Goal: Task Accomplishment & Management: Complete application form

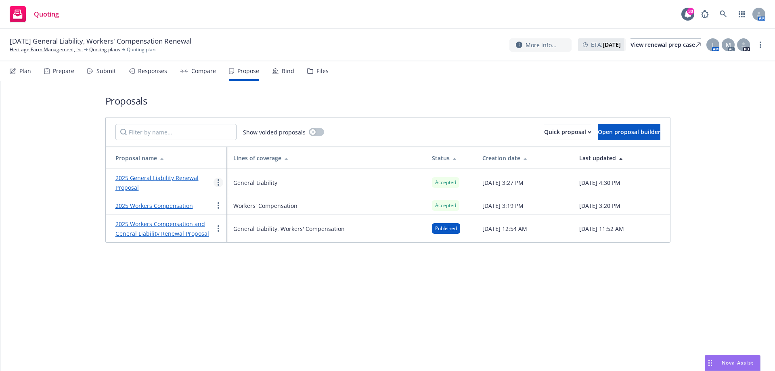
click at [219, 184] on icon "more" at bounding box center [219, 182] width 2 height 6
click at [236, 286] on span "Copy logging email" at bounding box center [249, 283] width 71 height 8
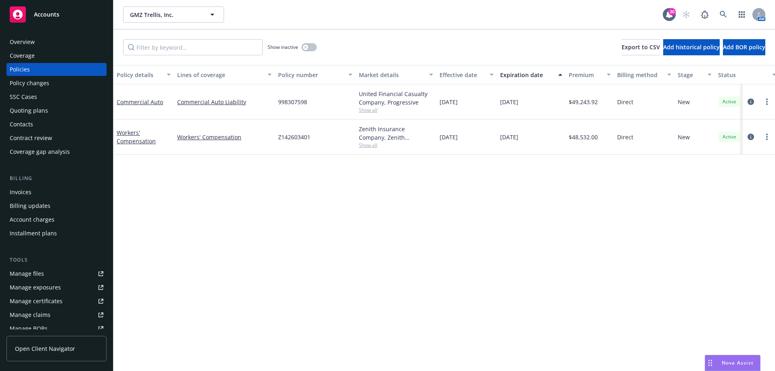
click at [37, 127] on div "Contacts" at bounding box center [57, 124] width 94 height 13
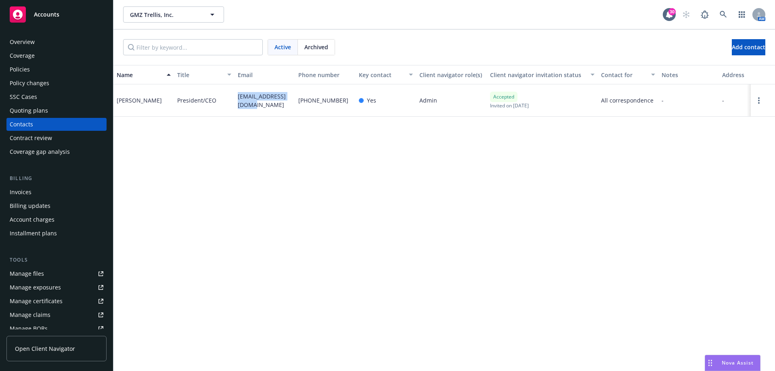
drag, startPoint x: 247, startPoint y: 107, endPoint x: 237, endPoint y: 98, distance: 13.1
click at [237, 98] on div "[EMAIL_ADDRESS][DOMAIN_NAME]" at bounding box center [265, 100] width 61 height 32
copy span "[EMAIL_ADDRESS][DOMAIN_NAME]"
click at [42, 190] on div "Invoices" at bounding box center [57, 192] width 94 height 13
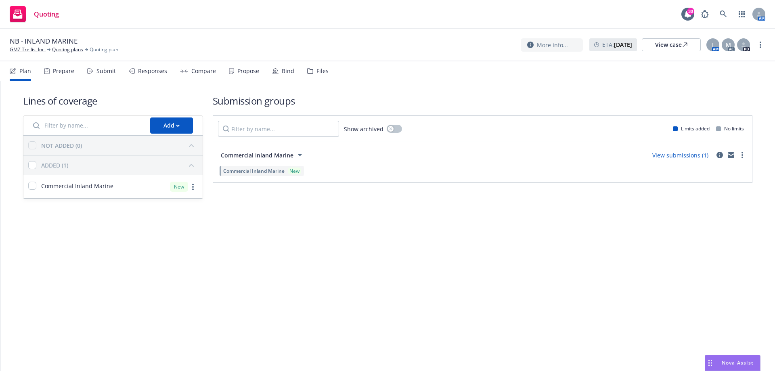
click at [276, 75] on div "Bind" at bounding box center [283, 70] width 22 height 19
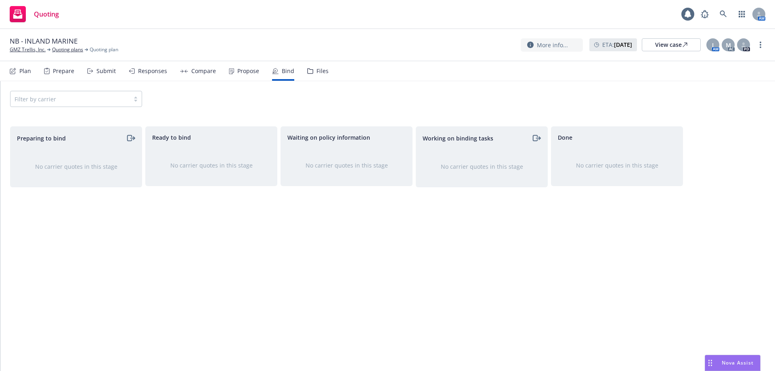
click at [233, 74] on div "Propose" at bounding box center [244, 70] width 30 height 19
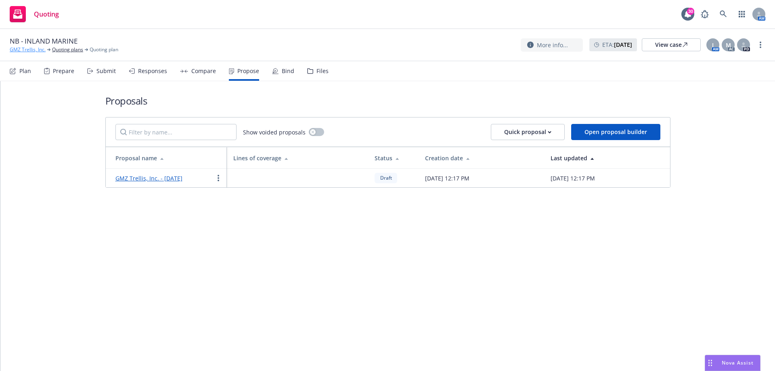
click at [30, 51] on link "GMZ Trellis, Inc." at bounding box center [28, 49] width 36 height 7
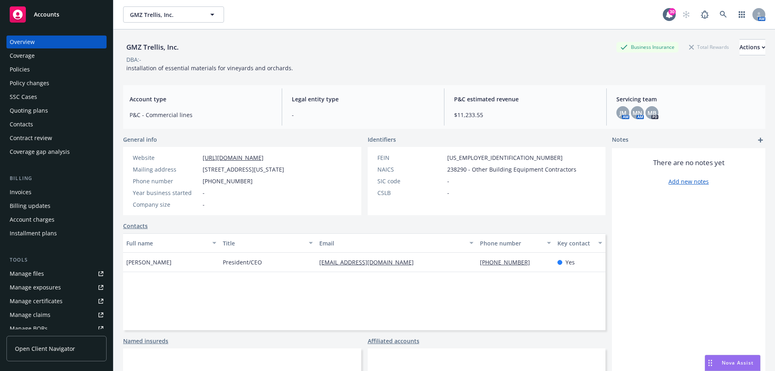
click at [43, 110] on div "Quoting plans" at bounding box center [29, 110] width 38 height 13
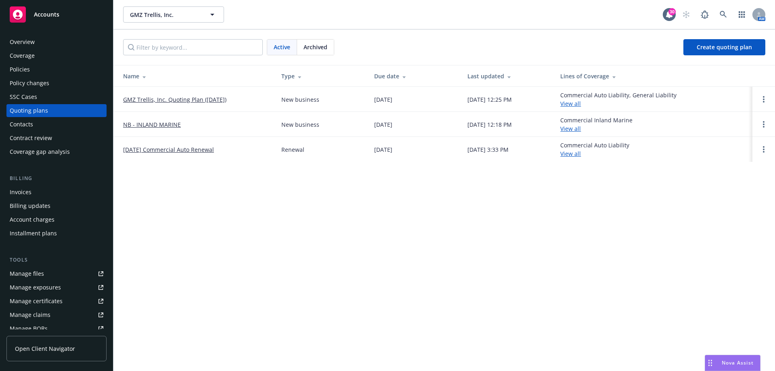
click at [172, 99] on link "GMZ Trellis, Inc. Quoting Plan (2025-05-09)" at bounding box center [174, 99] width 103 height 8
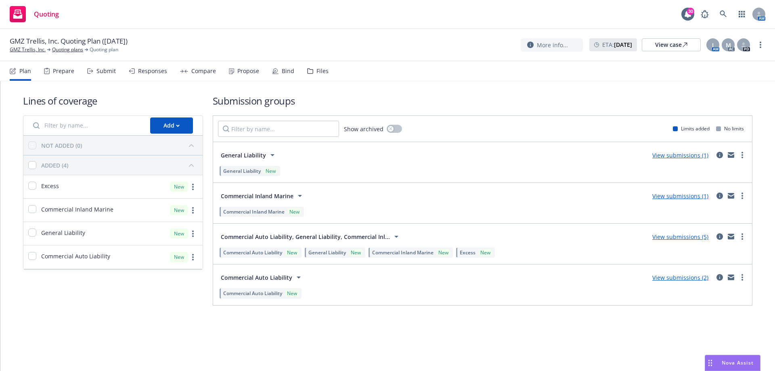
click at [252, 73] on div "Propose" at bounding box center [248, 71] width 22 height 6
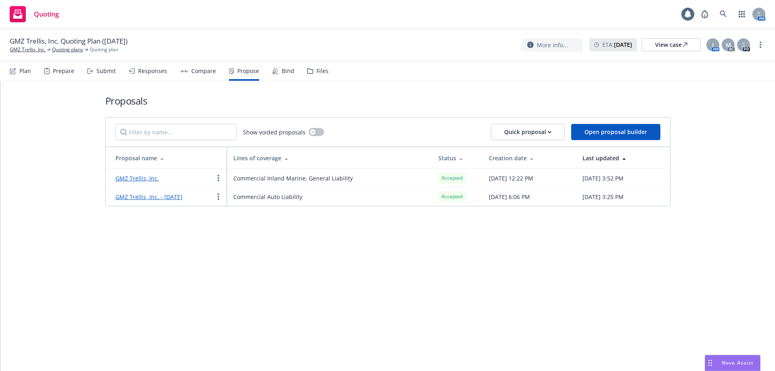
click at [283, 69] on div "Bind" at bounding box center [288, 71] width 13 height 6
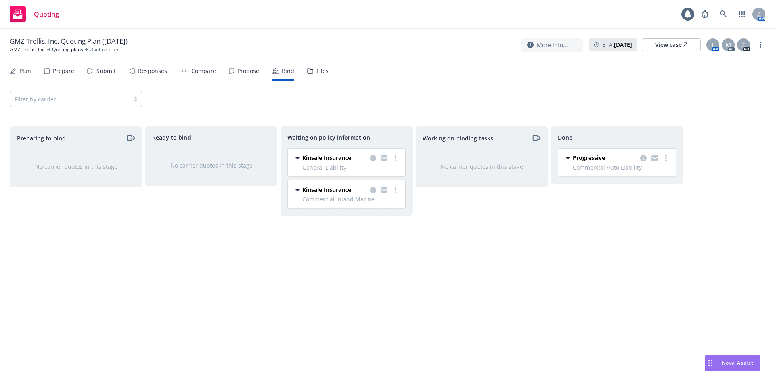
drag, startPoint x: 260, startPoint y: 322, endPoint x: 260, endPoint y: 348, distance: 25.8
drag, startPoint x: 260, startPoint y: 348, endPoint x: 186, endPoint y: 242, distance: 129.3
click at [185, 244] on div "Ready to bind No carrier quotes in this stage" at bounding box center [211, 240] width 132 height 228
click at [396, 191] on icon "more" at bounding box center [396, 190] width 2 height 6
click at [356, 207] on span "Create policies" at bounding box center [356, 207] width 59 height 8
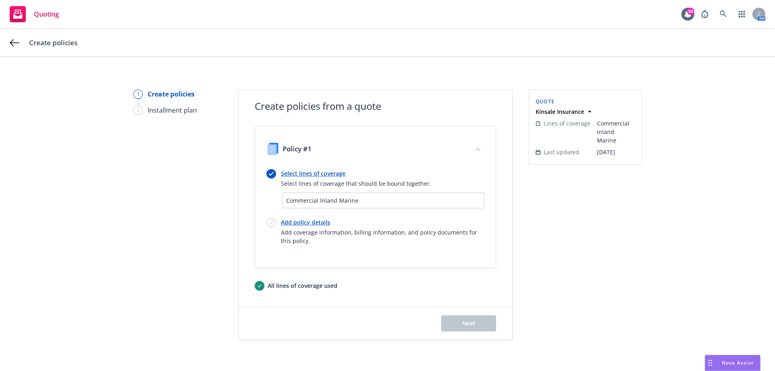
click at [281, 223] on link "Add policy details" at bounding box center [382, 222] width 203 height 8
select select "12"
select select "CA"
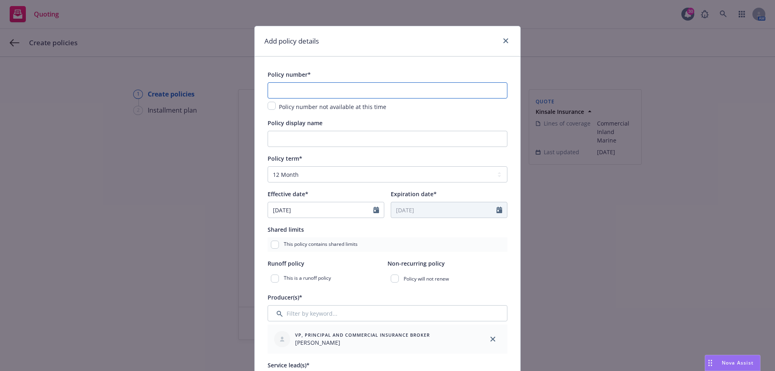
click at [294, 96] on input "text" at bounding box center [388, 90] width 240 height 16
paste input "0100391255-0"
type input "0100391255-0"
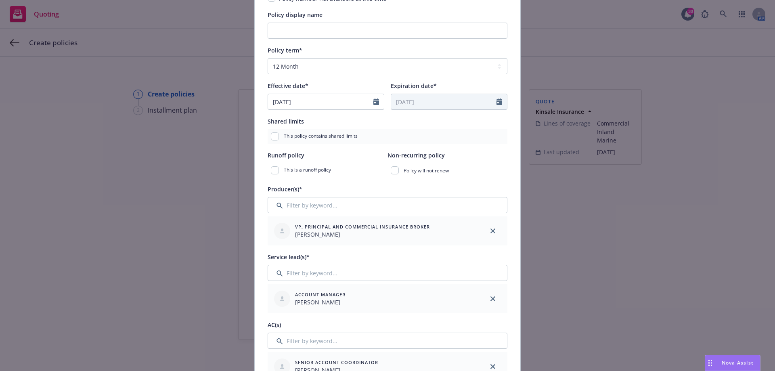
scroll to position [121, 0]
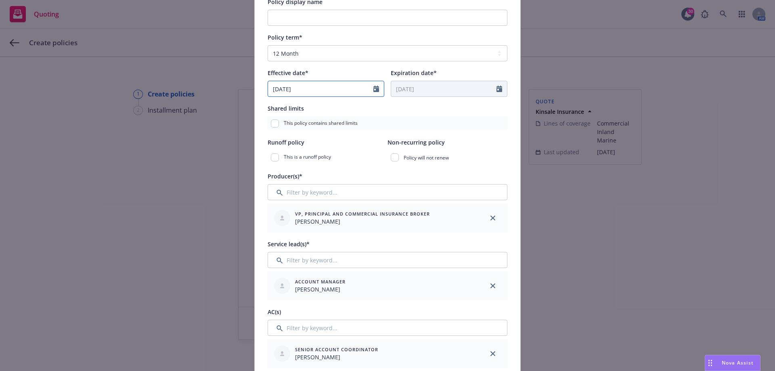
click at [303, 87] on input "08/05/2025" at bounding box center [320, 88] width 105 height 15
select select "8"
click at [287, 160] on span "11" at bounding box center [291, 160] width 12 height 10
type input "[DATE]"
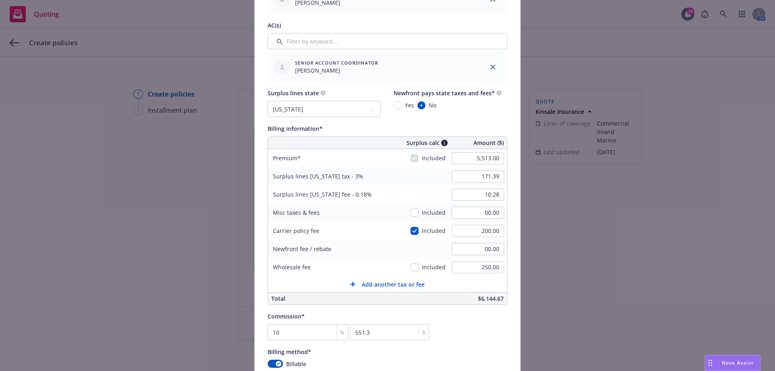
scroll to position [484, 0]
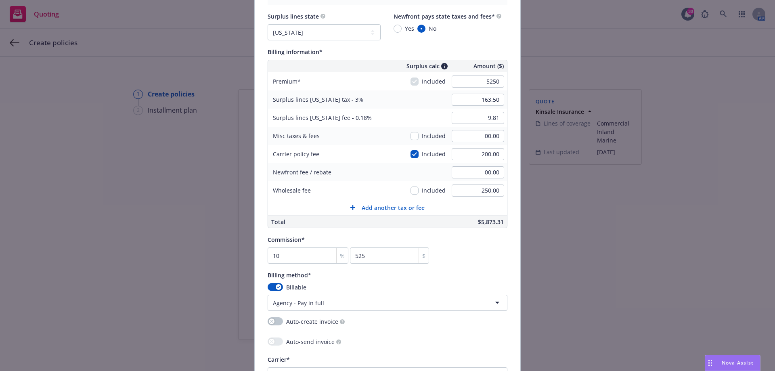
type input "5,250.00"
type input "163.50"
type input "9.81"
type input "525"
click at [488, 261] on div "Commission* 10 % 525 $" at bounding box center [388, 249] width 240 height 29
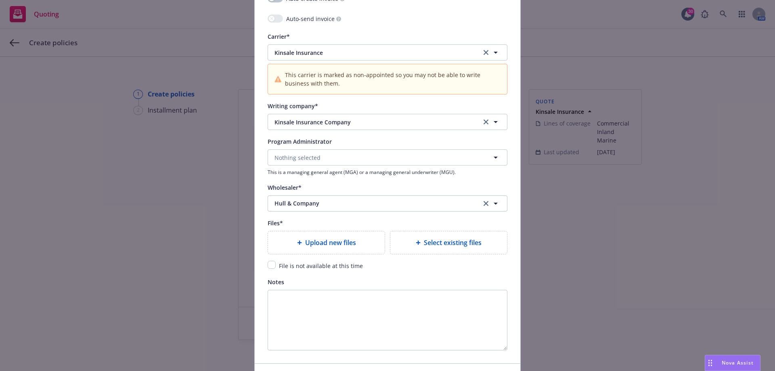
scroll to position [862, 0]
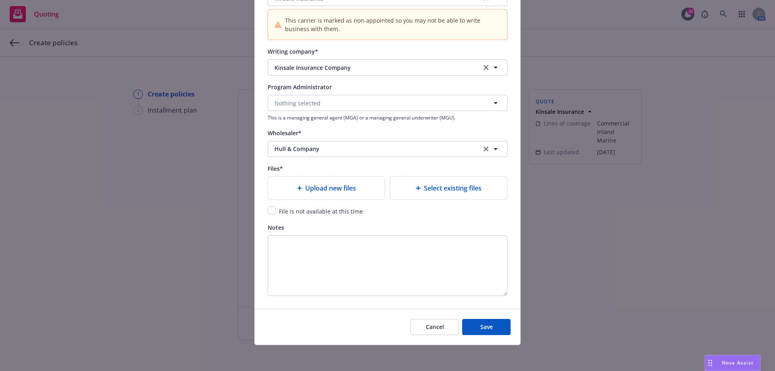
click at [297, 190] on icon at bounding box center [299, 188] width 4 height 4
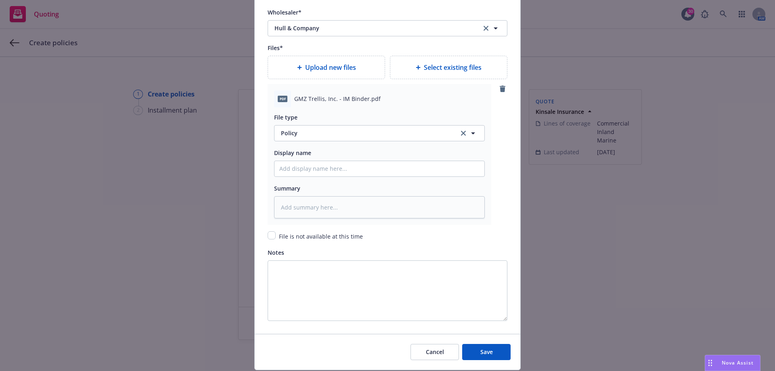
scroll to position [983, 0]
click at [304, 134] on span "Policy" at bounding box center [365, 132] width 169 height 8
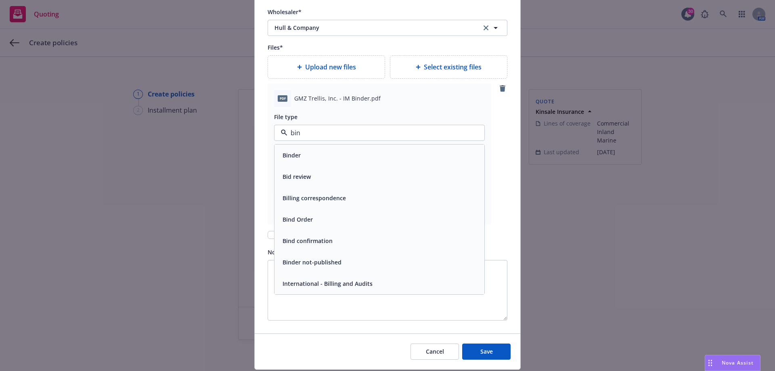
type input "bind"
click at [302, 155] on div "Binder" at bounding box center [379, 155] width 200 height 12
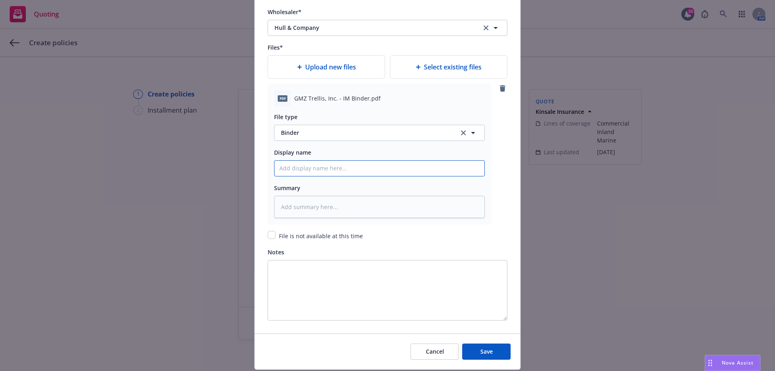
click at [302, 171] on input "Policy display name" at bounding box center [380, 168] width 210 height 15
type textarea "x"
type input "2"
type textarea "x"
type input "20"
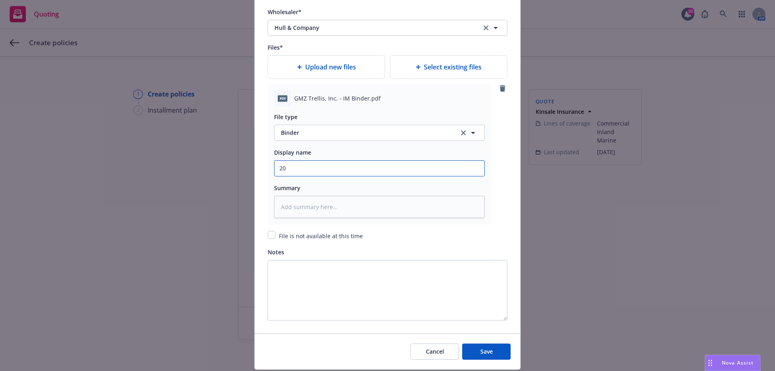
type textarea "x"
type input "202"
type textarea "x"
type input "2025"
type textarea "x"
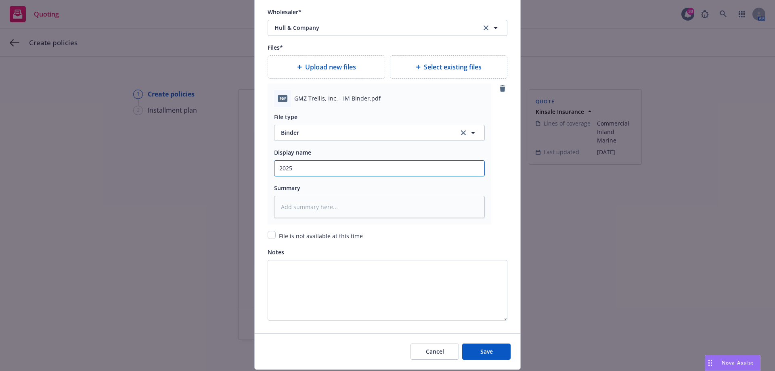
type input "2025"
type textarea "x"
type input "2025 I"
type textarea "x"
type input "2025 In"
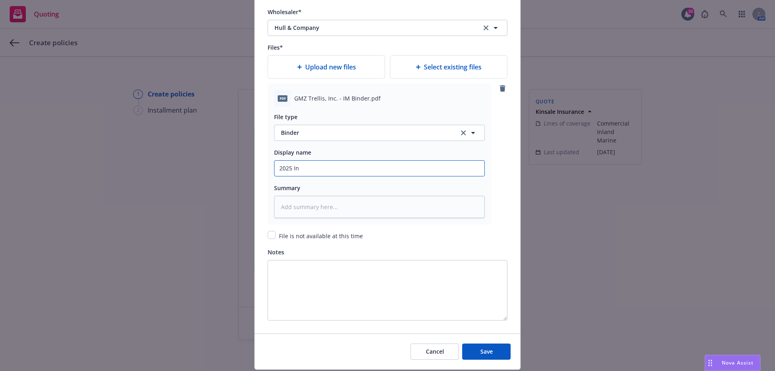
type textarea "x"
type input "2025 Inl"
type textarea "x"
type input "2025 Inlan"
type textarea "x"
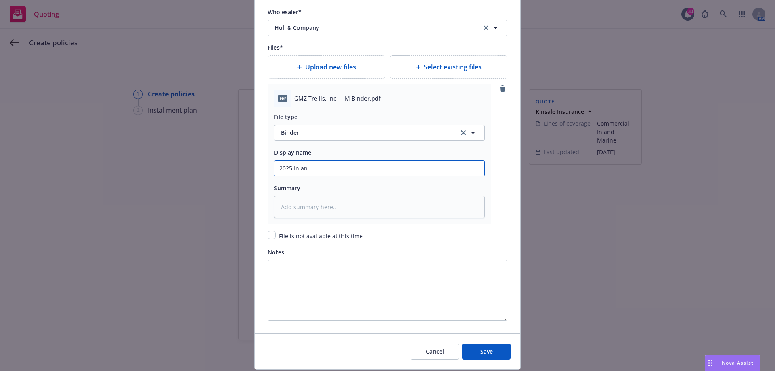
type input "2025 Inlanm"
type textarea "x"
type input "2025 Inlanmd"
type textarea "x"
type input "2025 Inlanm"
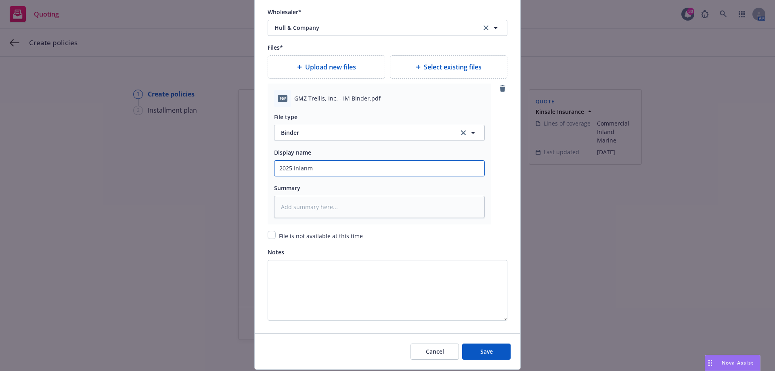
type textarea "x"
type input "2025 Inlan"
type textarea "x"
type input "2025 Inla"
type textarea "x"
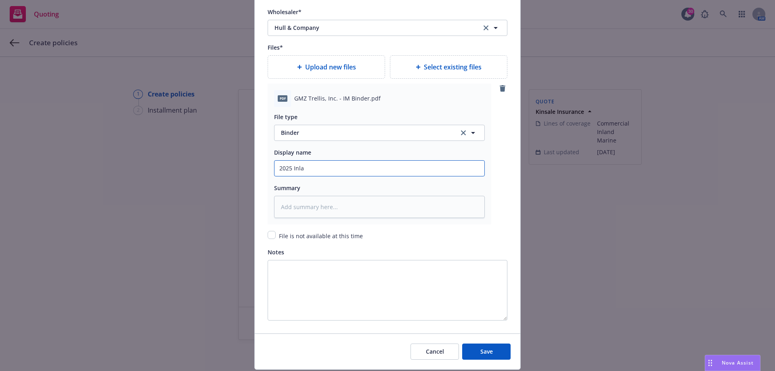
type input "2025 Inlam"
type textarea "x"
type input "2025 Inlamd"
type textarea "x"
type input "2025 Inlamd"
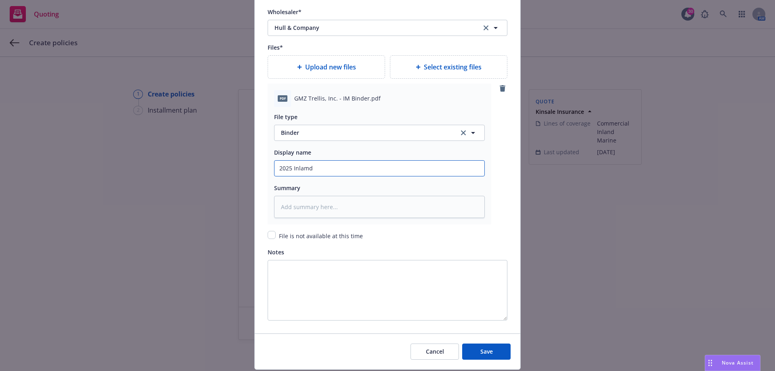
type textarea "x"
type input "2025 Inlamd"
type textarea "x"
type input "2025 Inlam"
type textarea "x"
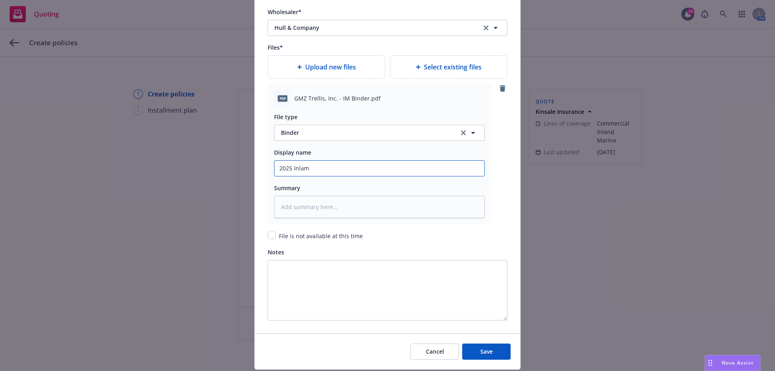
type input "2025 Inla"
type textarea "x"
type input "2025 Inlan"
type textarea "x"
type input "2025 Inland"
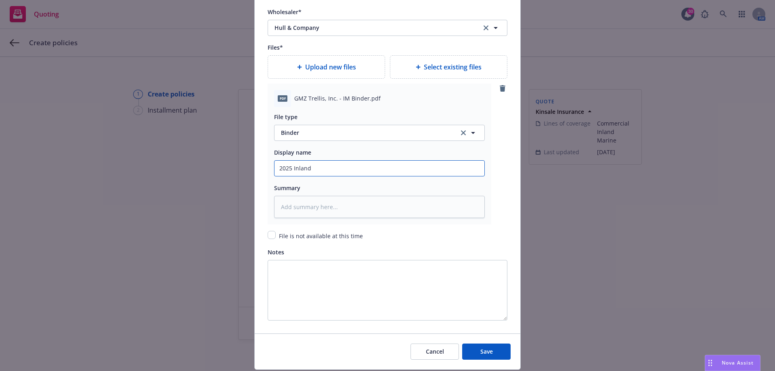
type textarea "x"
type input "2025 Inland"
type textarea "x"
type input "2025 Inland M"
type textarea "x"
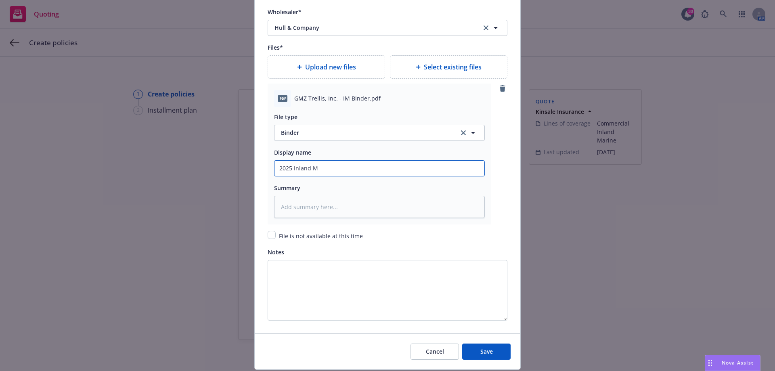
type input "2025 Inland Ma"
type textarea "x"
type input "2025 Inland Mar"
type textarea "x"
type input "2025 Inland Mari"
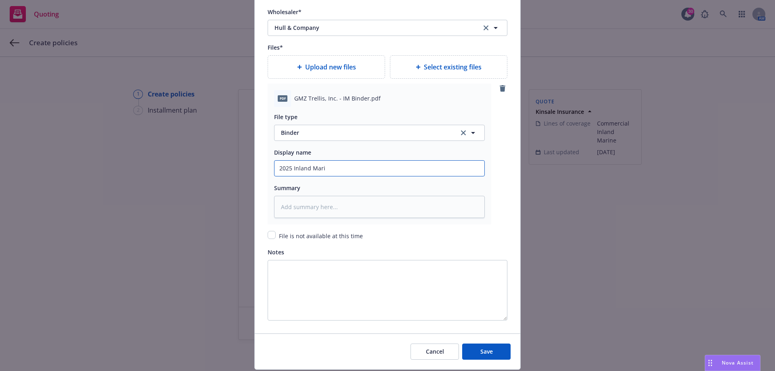
type textarea "x"
type input "2025 Inland Marin"
type textarea "x"
type input "2025 Inland Marine"
type textarea "x"
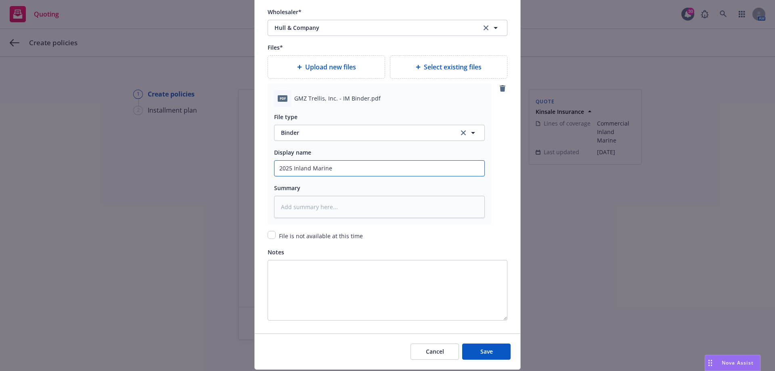
type input "2025 Inland Marine"
type textarea "x"
type input "2025 Inland Marine B"
type textarea "x"
type input "2025 Inland Marine Bi"
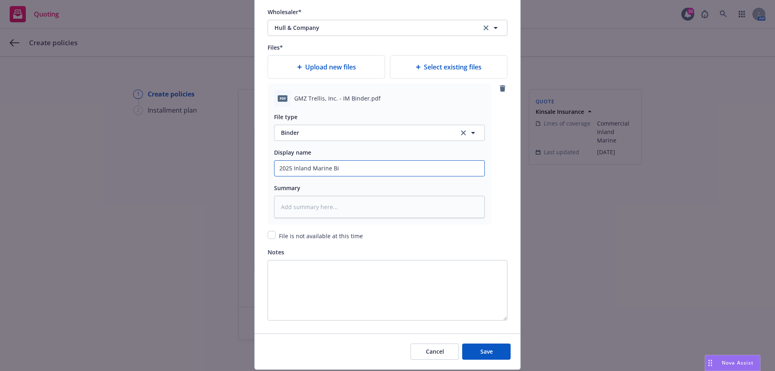
type textarea "x"
type input "2025 Inland Marine Bin"
type textarea "x"
type input "2025 Inland Marine Bind"
type textarea "x"
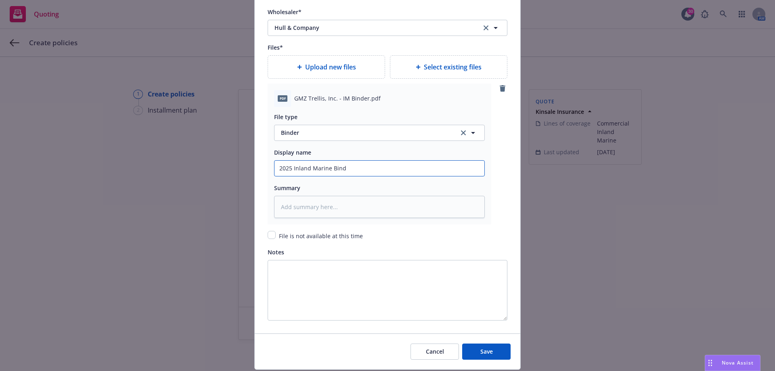
type input "2025 Inland Marine Binde"
type textarea "x"
type input "2025 Inland Marine Binder"
type textarea "x"
type input "2025 Inland Marine Binder"
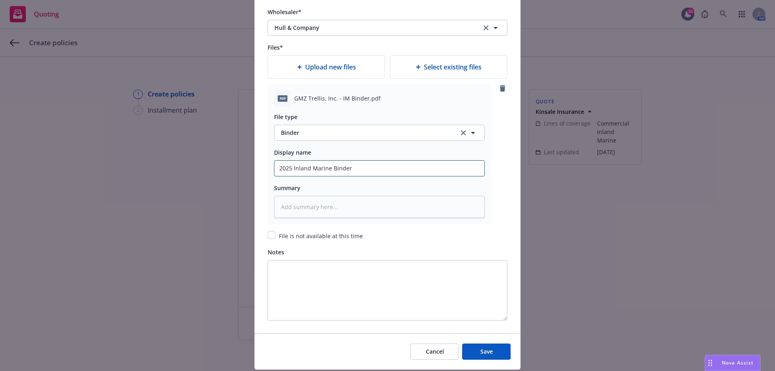
type textarea "x"
type input "2025 Inland Marine Binder -"
type textarea "x"
type input "2025 Inland Marine Binder -"
type textarea "x"
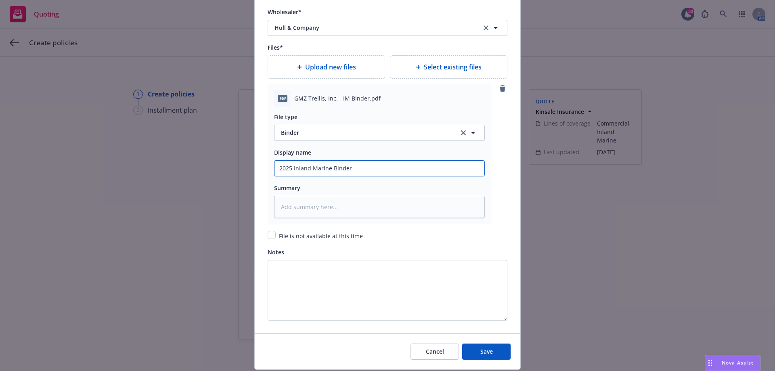
type input "2025 Inland Marine Binder - H"
type textarea "x"
type input "2025 Inland Marine Binder - Hu"
type textarea "x"
type input "2025 Inland Marine Binder - Hul"
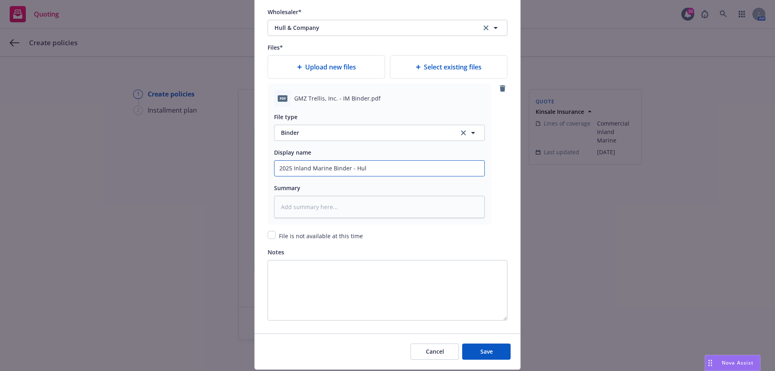
type textarea "x"
type input "2025 Inland Marine Binder - Hull"
click at [492, 349] on button "Save" at bounding box center [486, 352] width 48 height 16
type textarea "x"
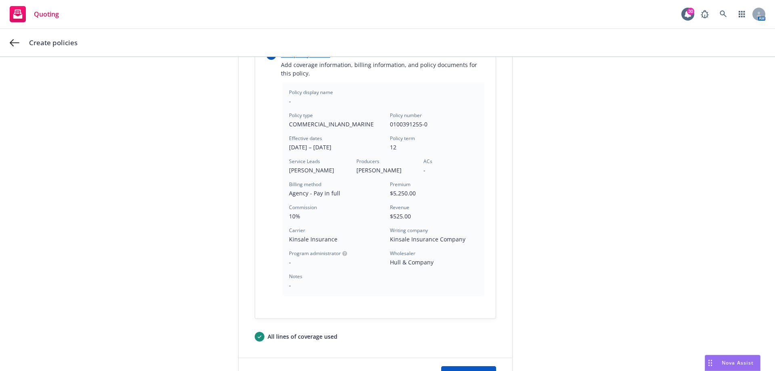
scroll to position [220, 0]
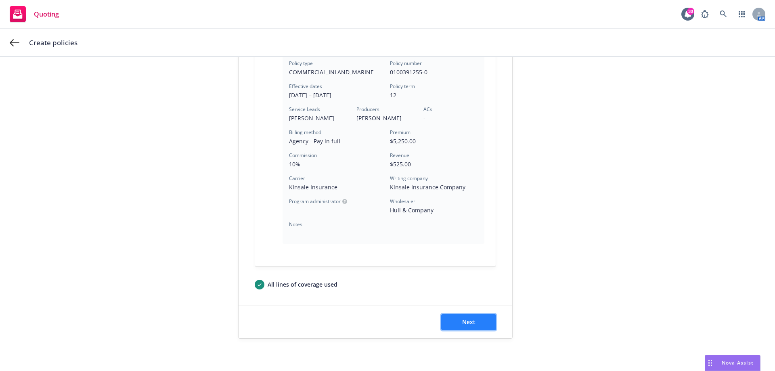
click at [462, 323] on span "Next" at bounding box center [468, 322] width 13 height 8
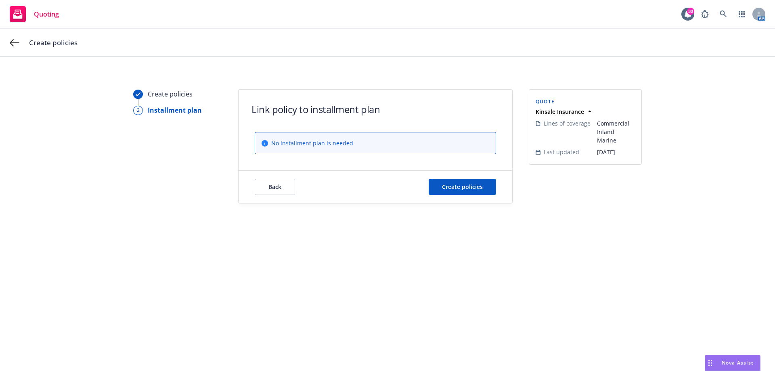
scroll to position [0, 0]
click at [466, 190] on span "Create policies" at bounding box center [462, 187] width 41 height 8
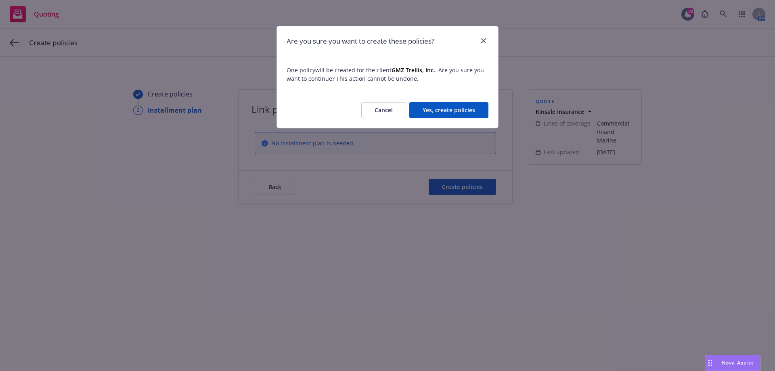
click at [441, 111] on button "Yes, create policies" at bounding box center [448, 110] width 79 height 16
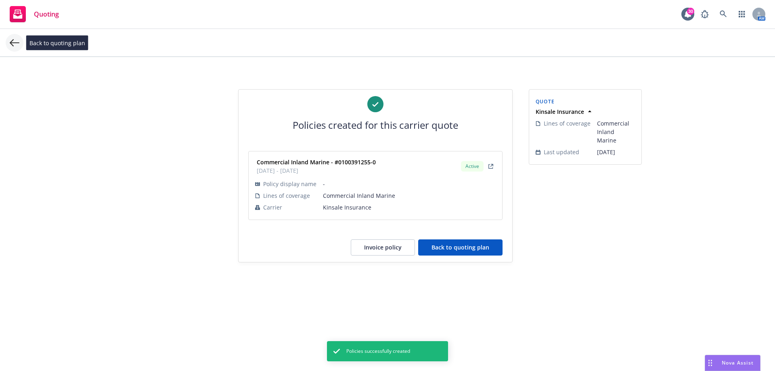
click at [15, 42] on icon at bounding box center [15, 43] width 10 height 10
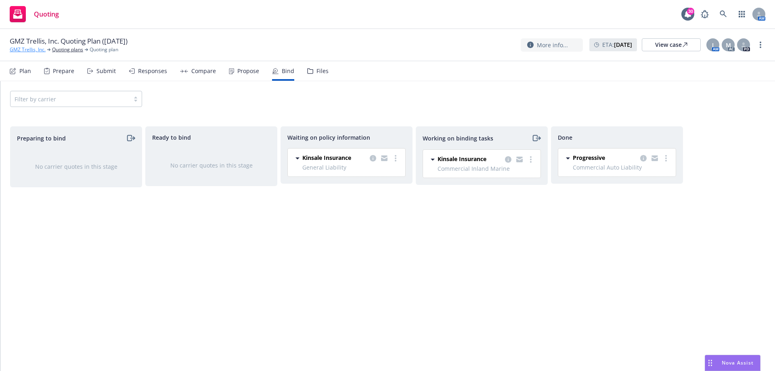
click at [29, 51] on link "GMZ Trellis, Inc." at bounding box center [28, 49] width 36 height 7
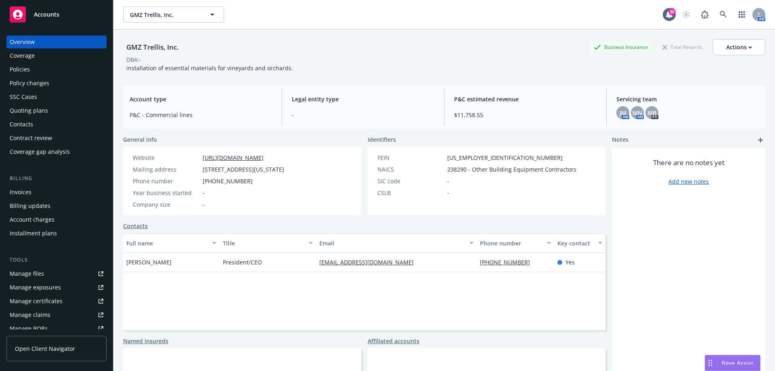
click at [43, 72] on div "Policies" at bounding box center [57, 69] width 94 height 13
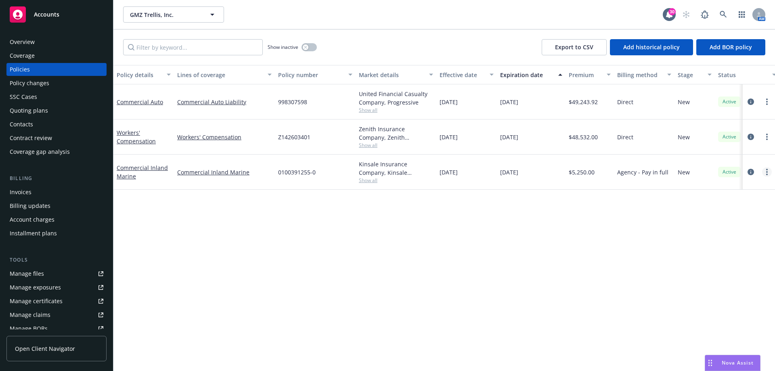
click at [764, 174] on link "more" at bounding box center [767, 172] width 10 height 10
click at [718, 285] on link "Copy logging email" at bounding box center [724, 285] width 95 height 16
click at [720, 15] on icon at bounding box center [723, 14] width 7 height 7
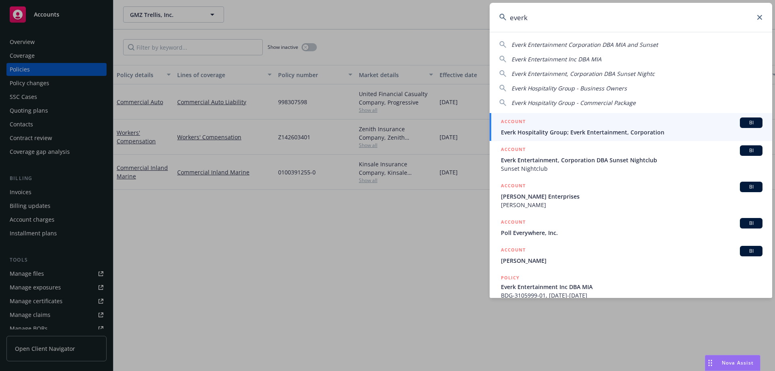
type input "everk"
click at [548, 123] on div "ACCOUNT BI" at bounding box center [632, 122] width 262 height 10
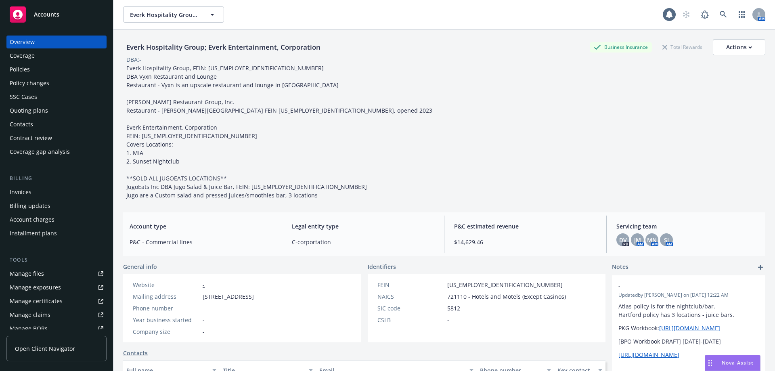
click at [29, 73] on div "Policies" at bounding box center [57, 69] width 94 height 13
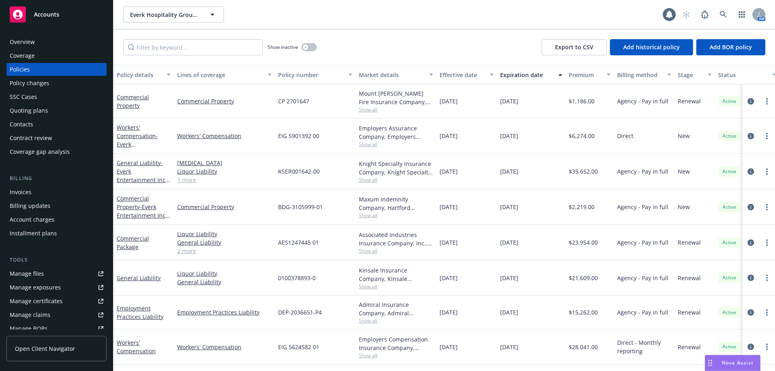
click at [48, 195] on div "Invoices" at bounding box center [57, 192] width 94 height 13
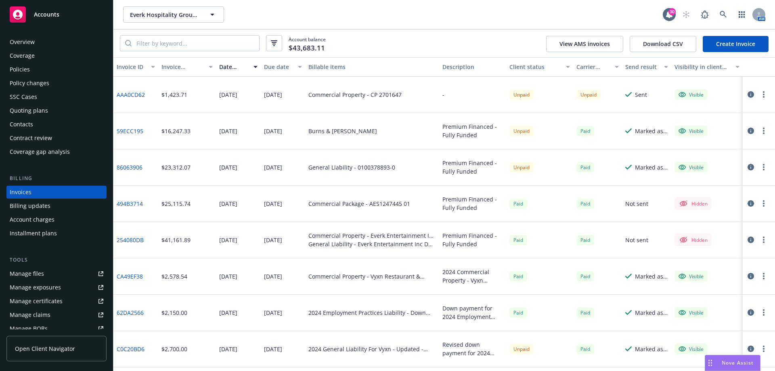
click at [27, 69] on div "Policies" at bounding box center [20, 69] width 20 height 13
